Goal: Task Accomplishment & Management: Manage account settings

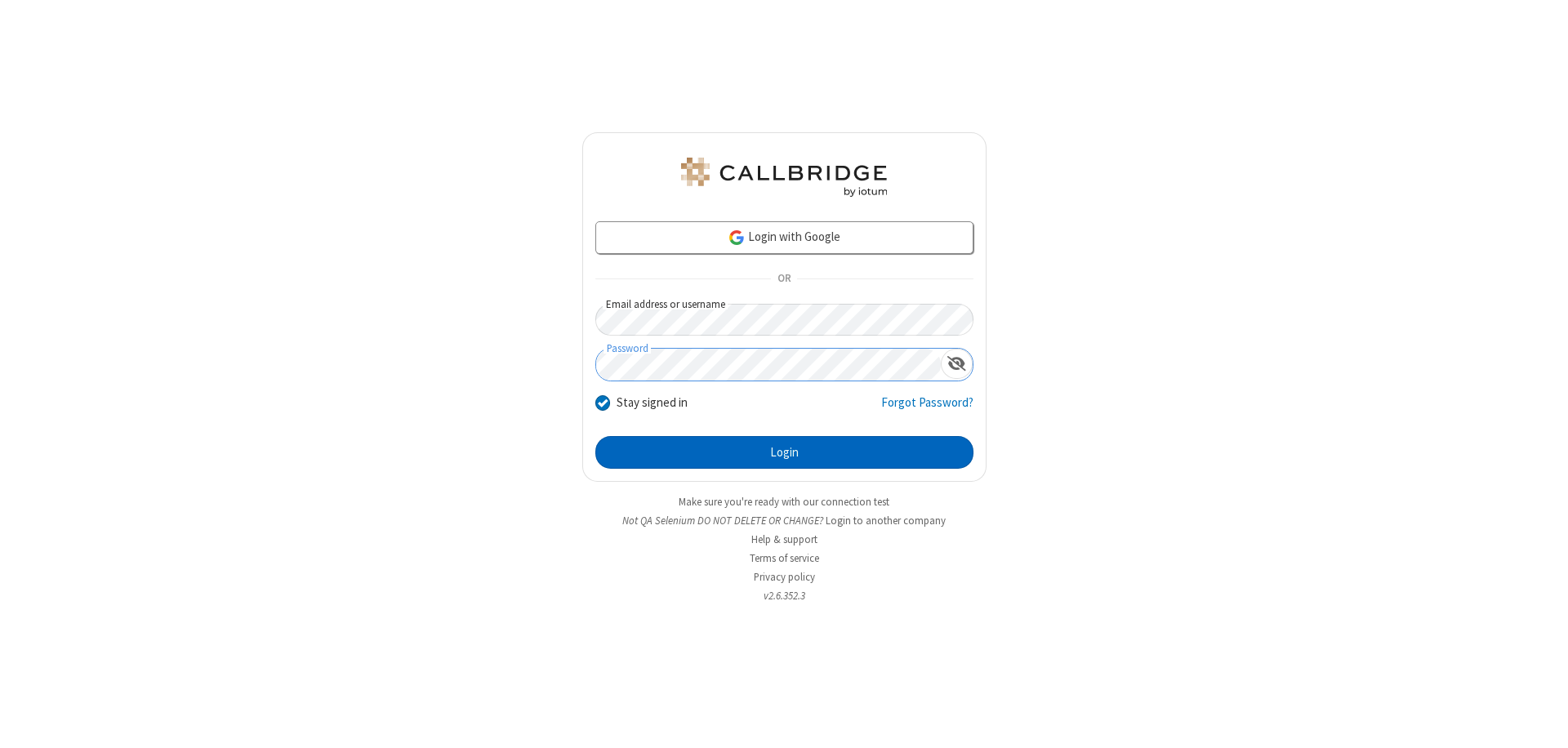
click at [784, 453] on button "Login" at bounding box center [784, 453] width 378 height 33
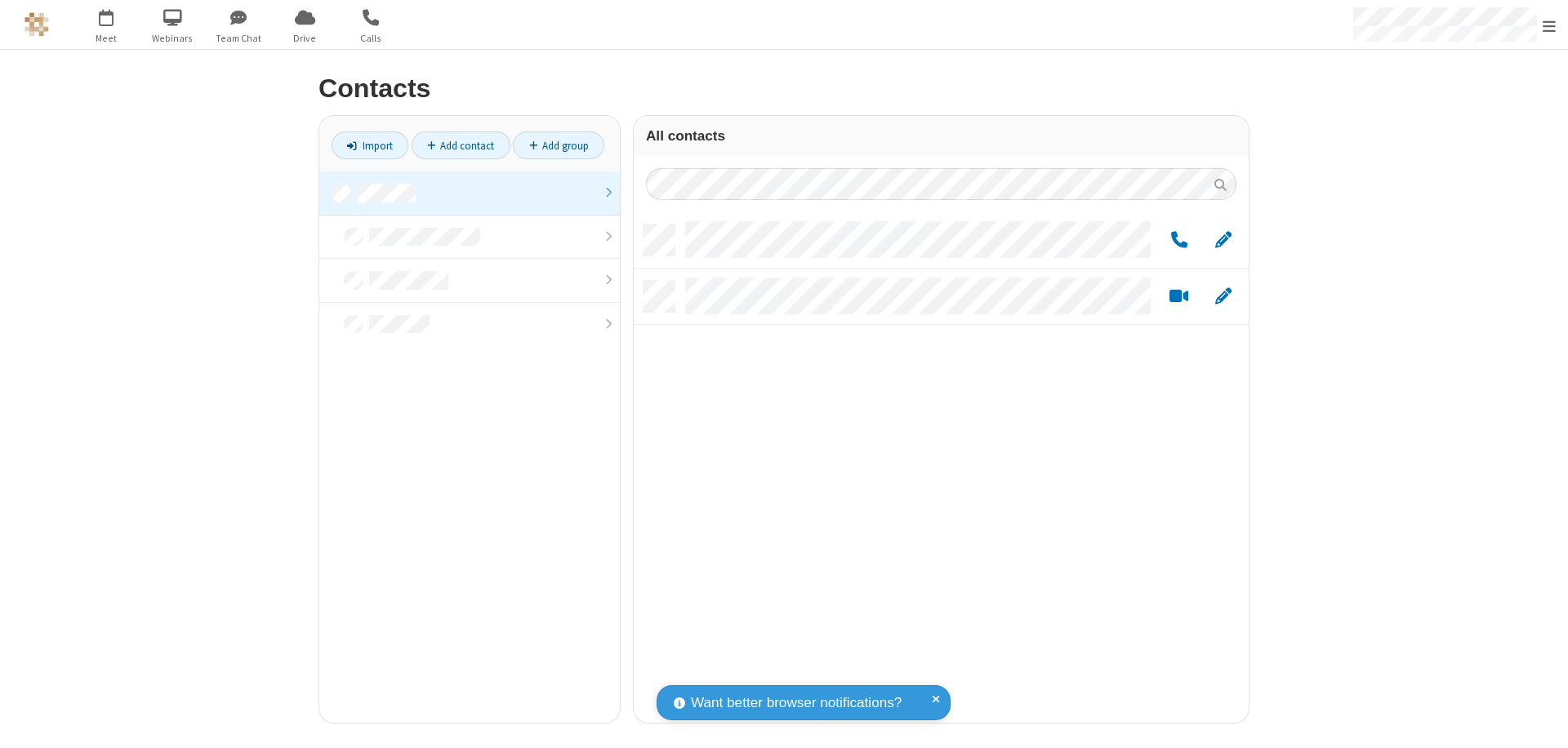
click at [470, 192] on link at bounding box center [470, 193] width 301 height 44
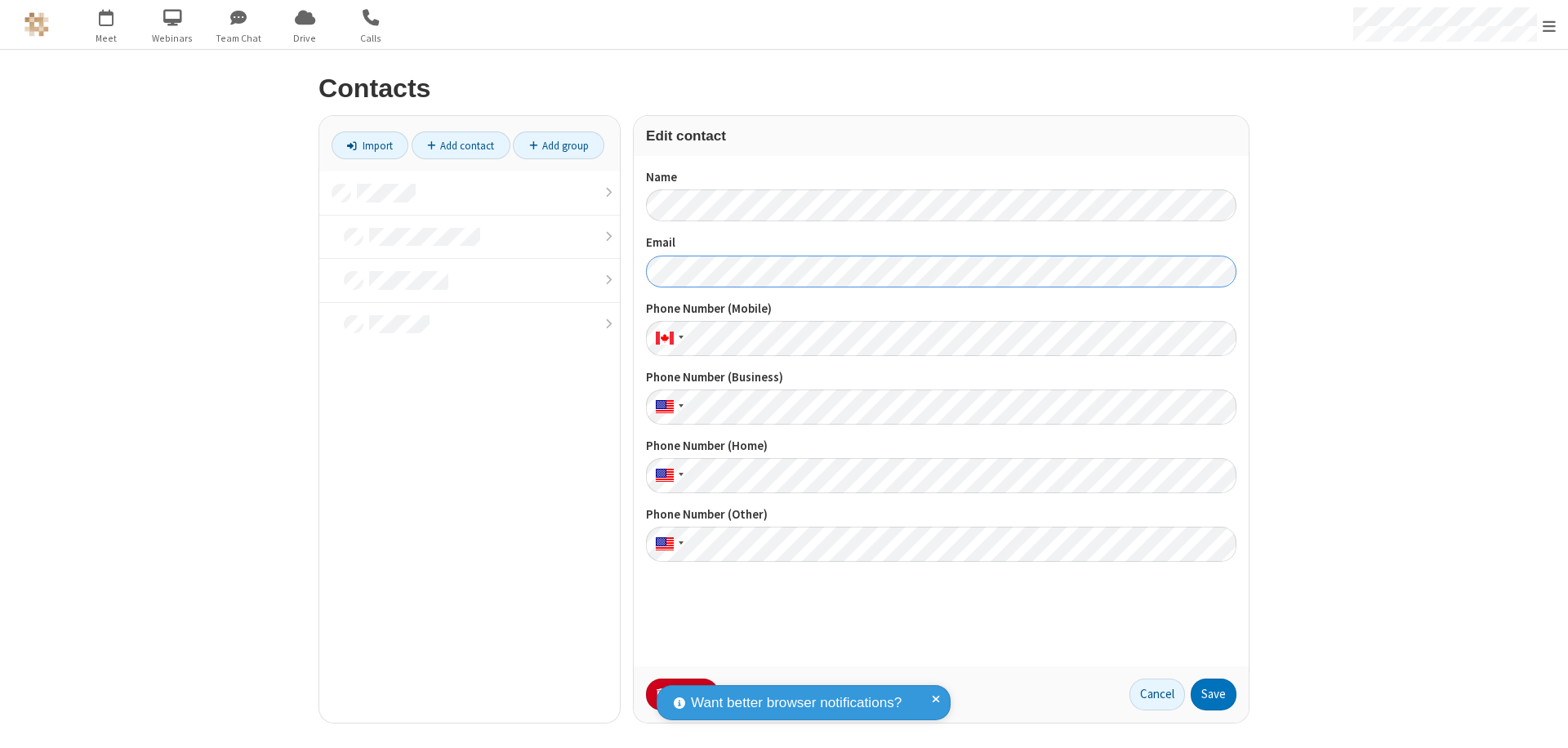
click at [1214, 694] on button "Save" at bounding box center [1213, 695] width 46 height 33
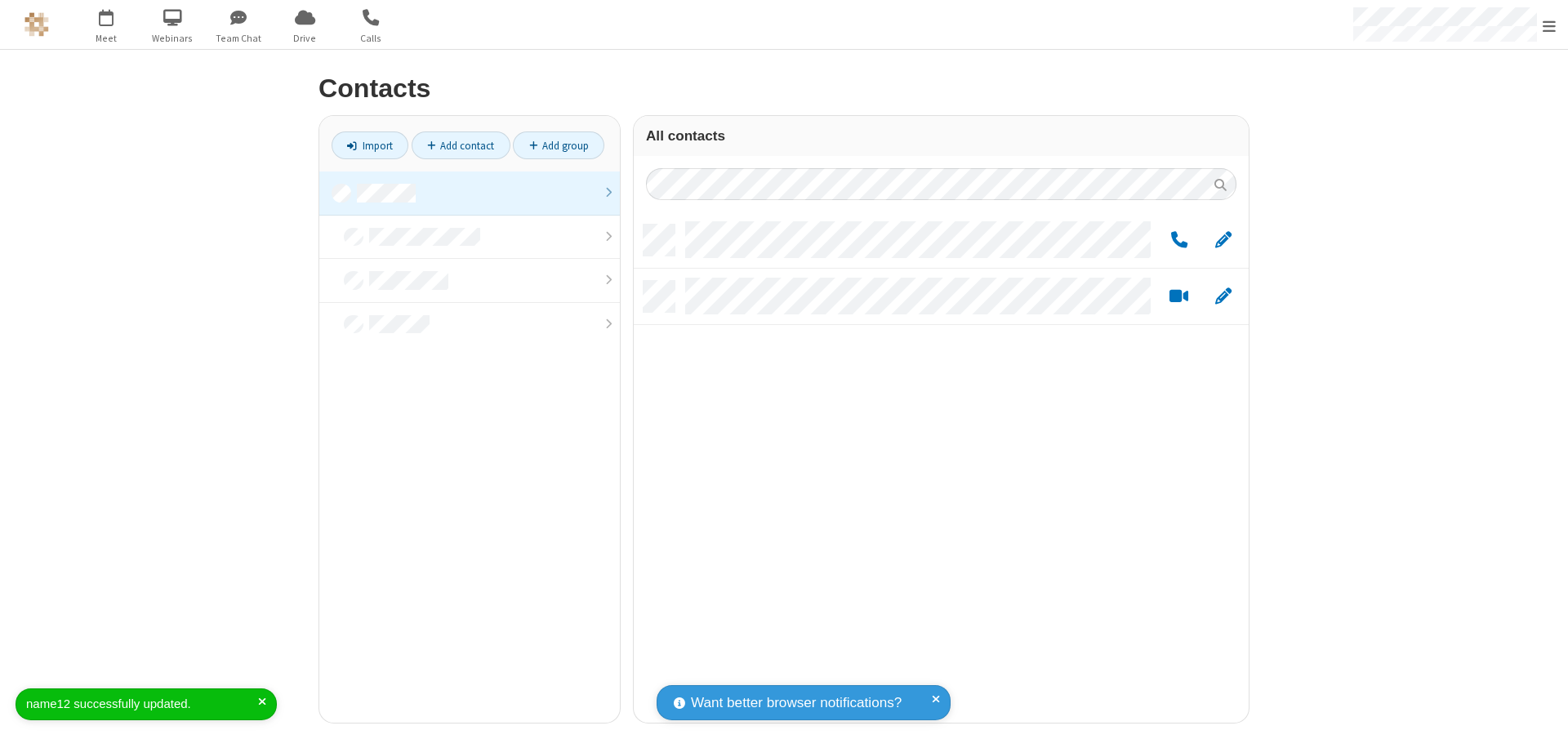
scroll to position [498, 603]
